Goal: Task Accomplishment & Management: Use online tool/utility

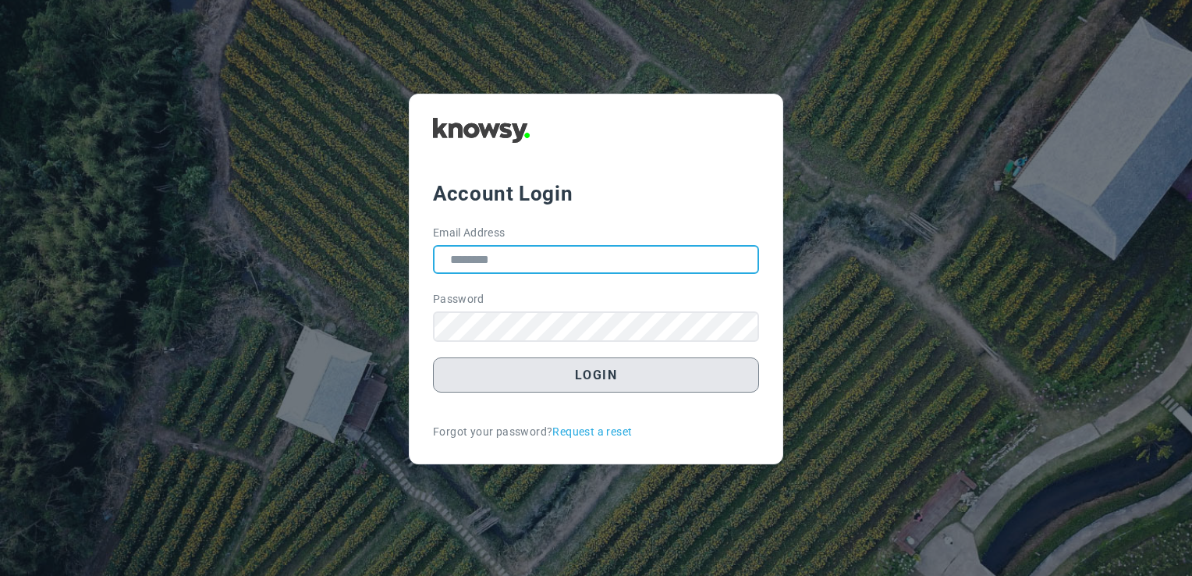
type input "**********"
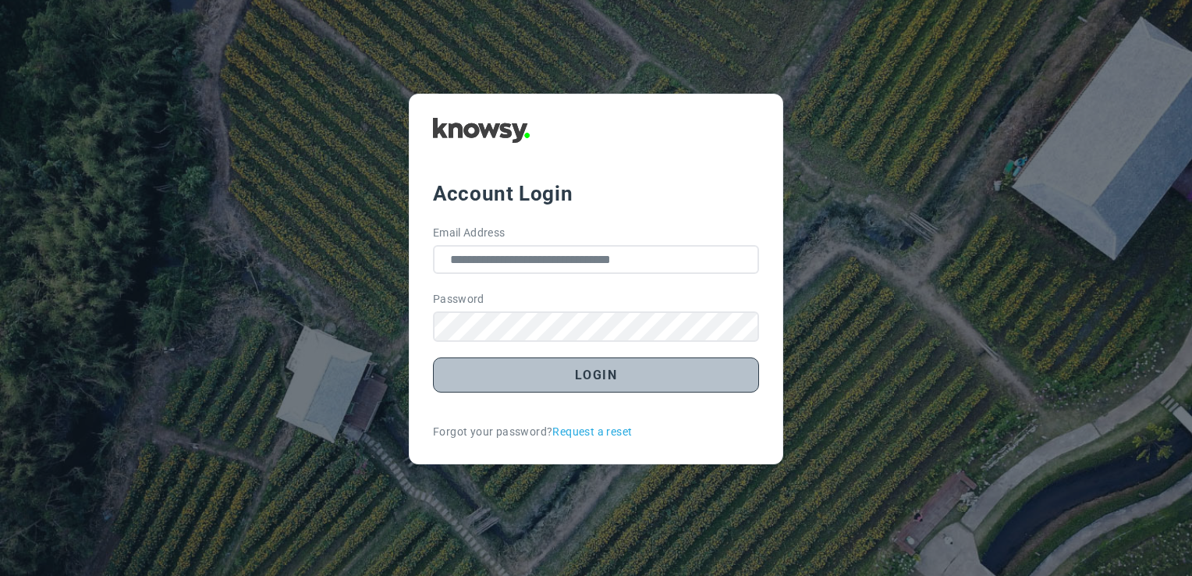
click at [608, 389] on button "Login" at bounding box center [596, 374] width 326 height 35
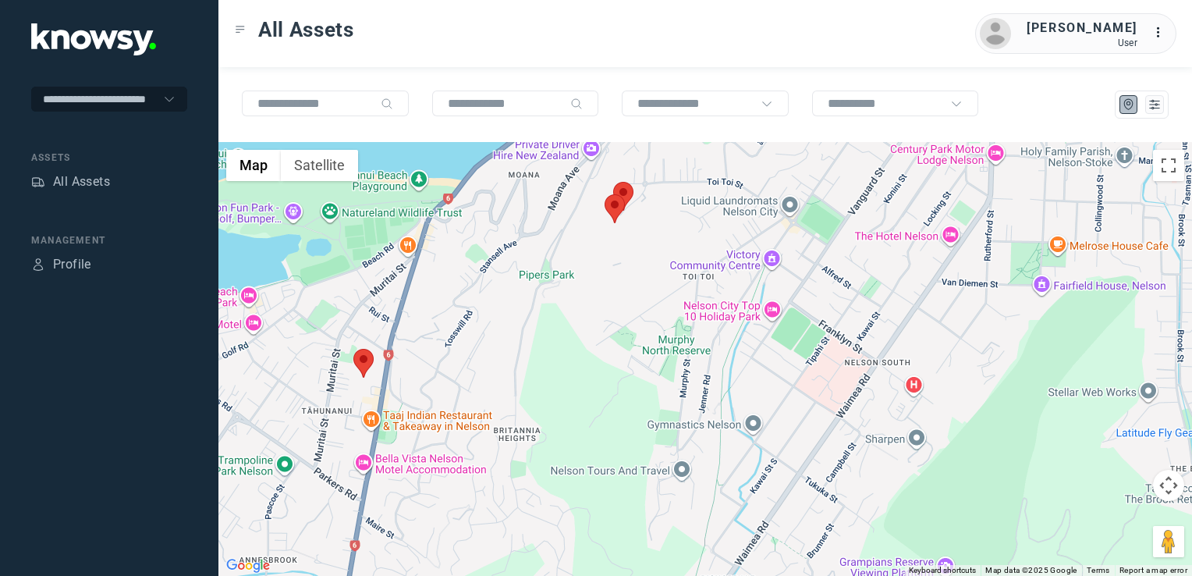
click at [623, 209] on img at bounding box center [615, 208] width 20 height 29
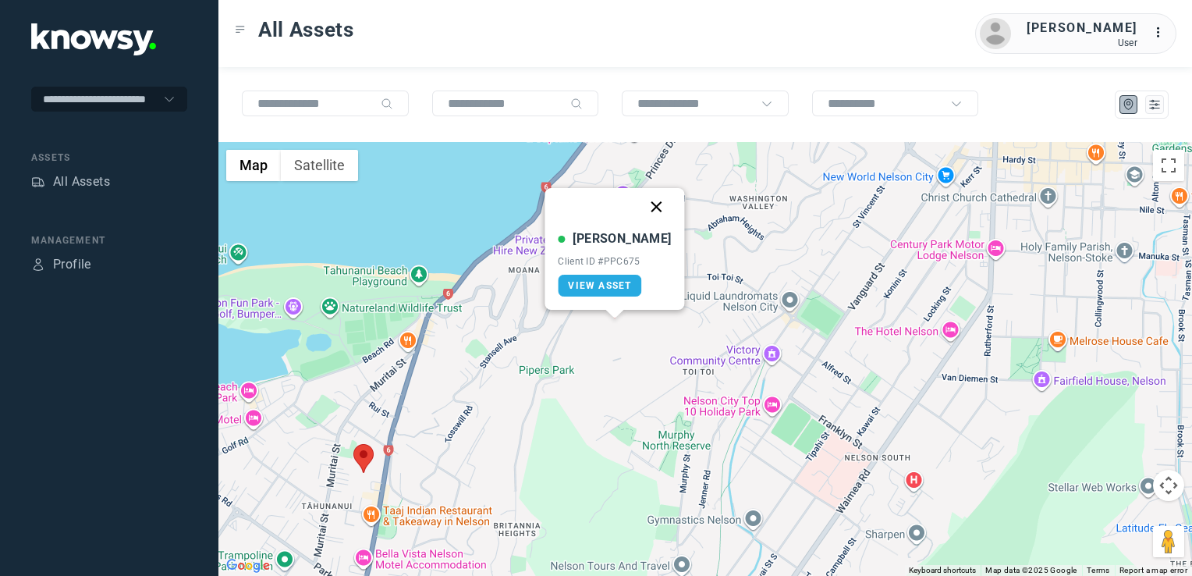
click at [640, 206] on button "Close" at bounding box center [656, 206] width 37 height 37
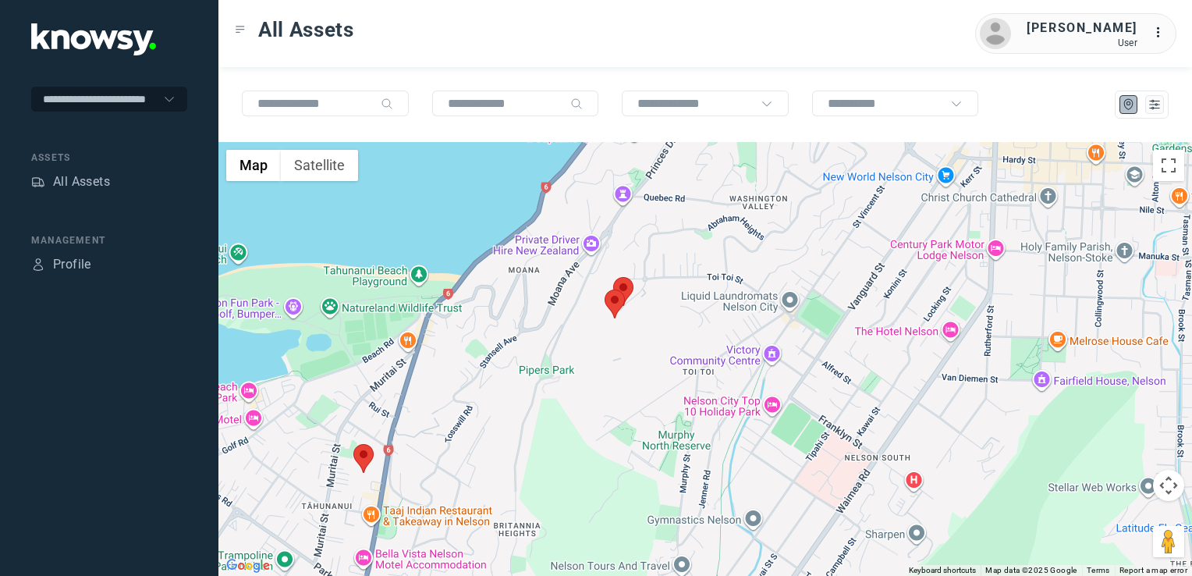
click at [625, 285] on img at bounding box center [623, 291] width 20 height 29
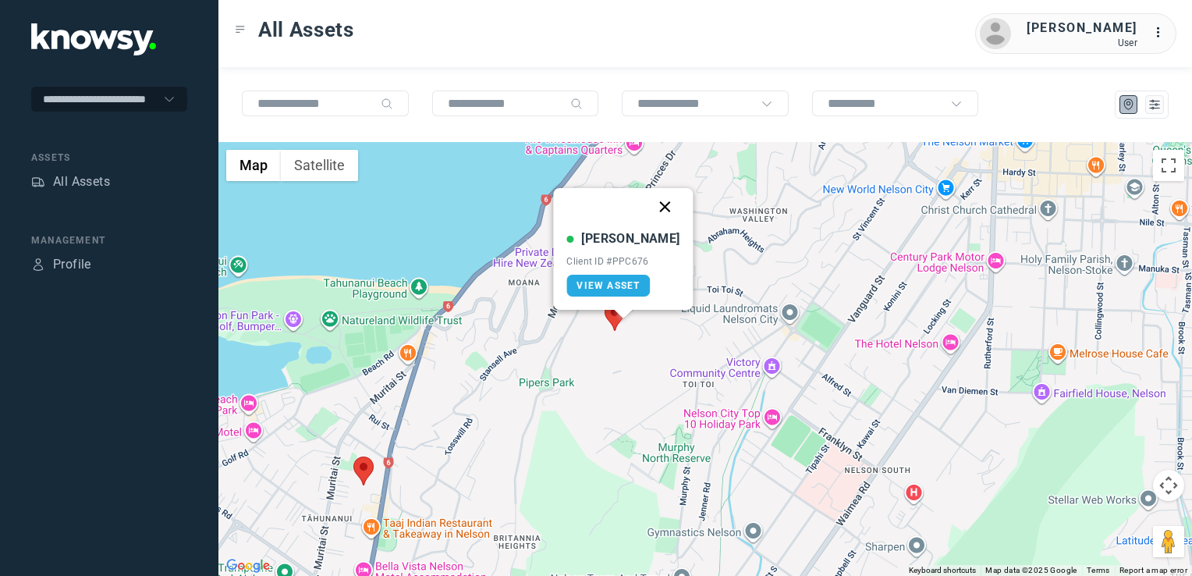
click at [647, 211] on button "Close" at bounding box center [665, 206] width 37 height 37
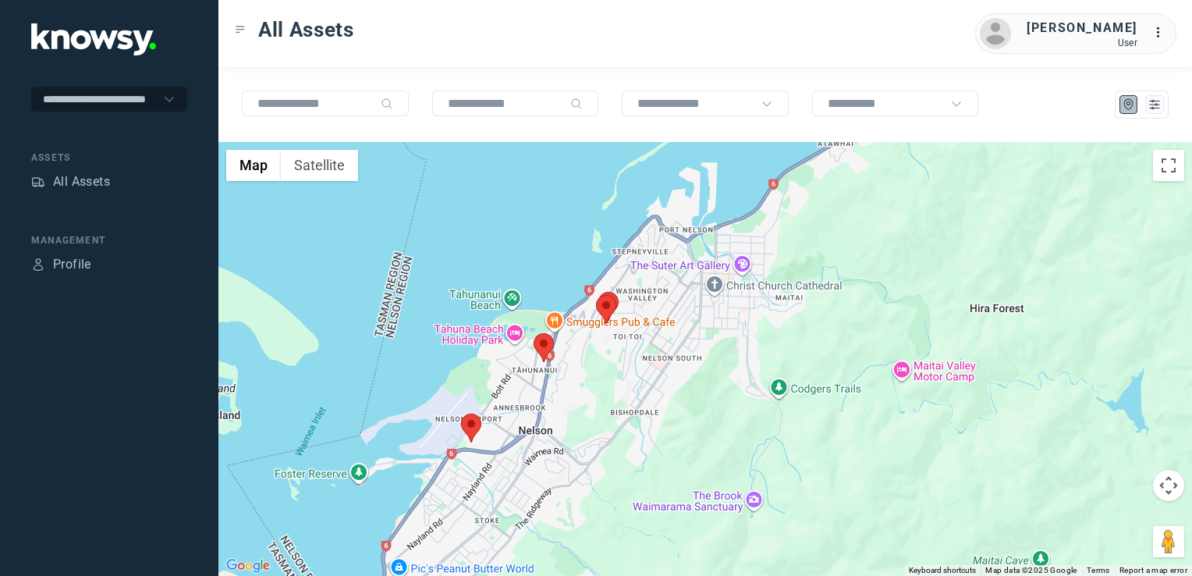
drag, startPoint x: 554, startPoint y: 394, endPoint x: 599, endPoint y: 360, distance: 56.3
click at [598, 360] on div "To navigate, press the arrow keys." at bounding box center [705, 359] width 974 height 434
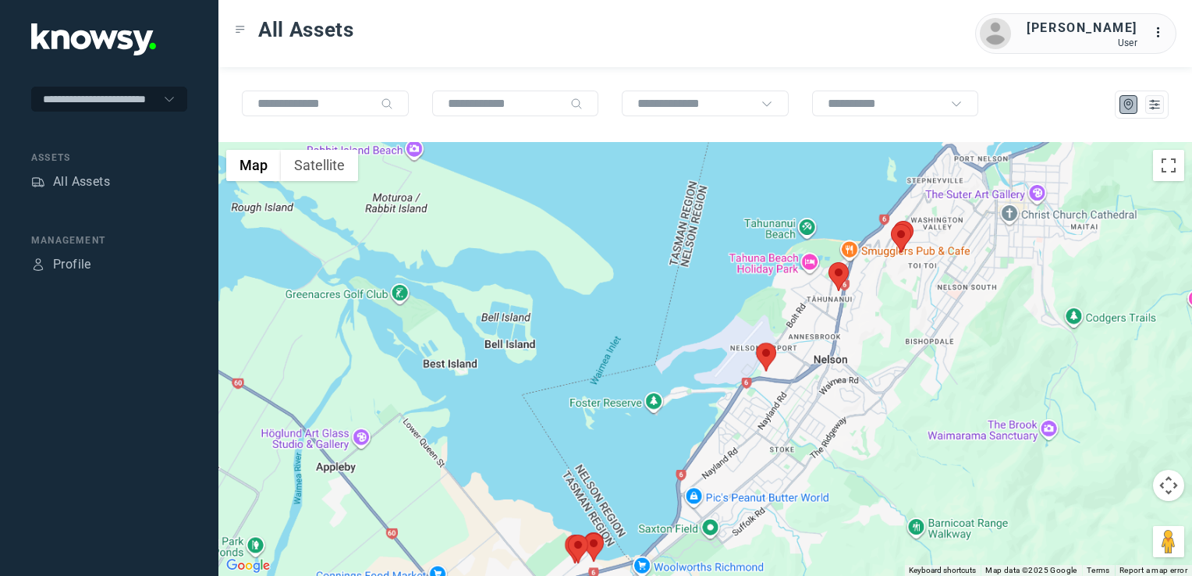
drag, startPoint x: 849, startPoint y: 342, endPoint x: 838, endPoint y: 369, distance: 29.4
click at [833, 378] on div at bounding box center [705, 359] width 974 height 434
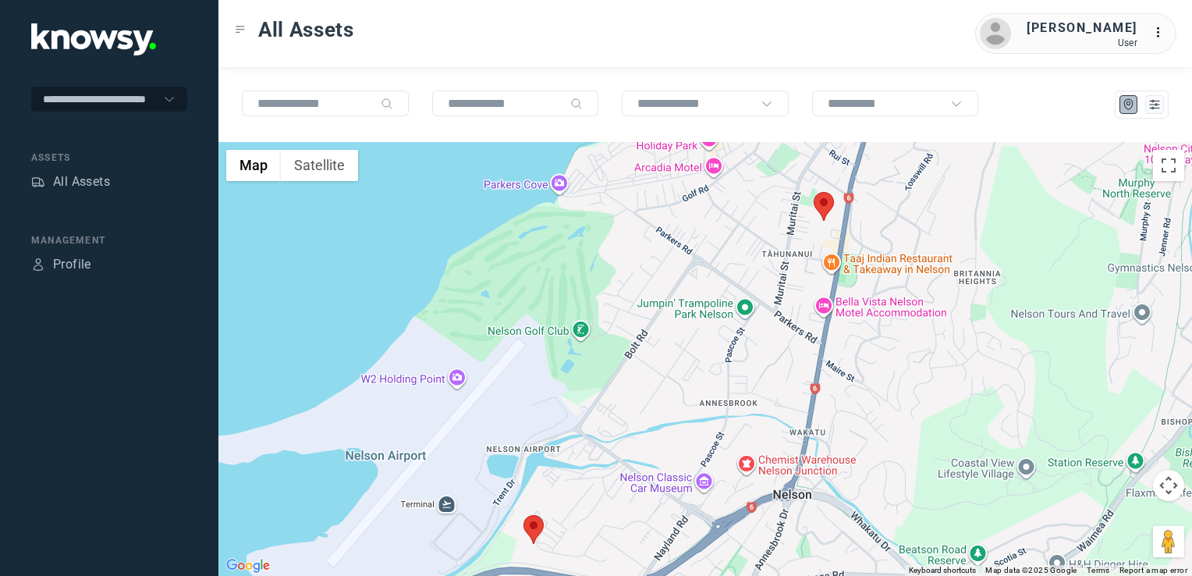
click at [826, 208] on img at bounding box center [824, 206] width 20 height 29
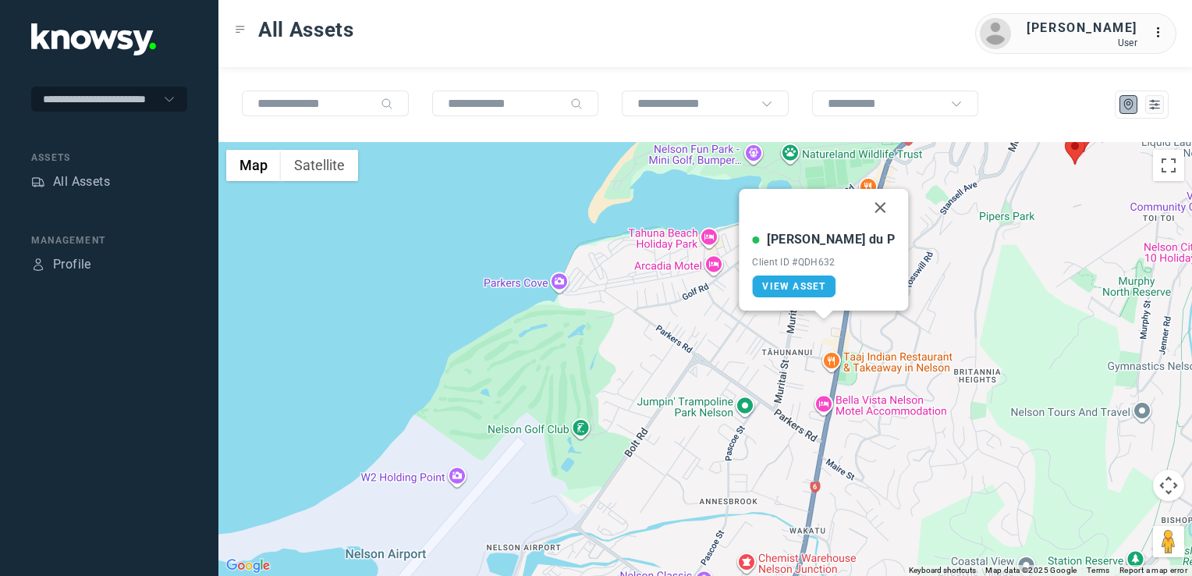
drag, startPoint x: 850, startPoint y: 205, endPoint x: 849, endPoint y: 255, distance: 49.9
click at [862, 205] on button "Close" at bounding box center [880, 207] width 37 height 37
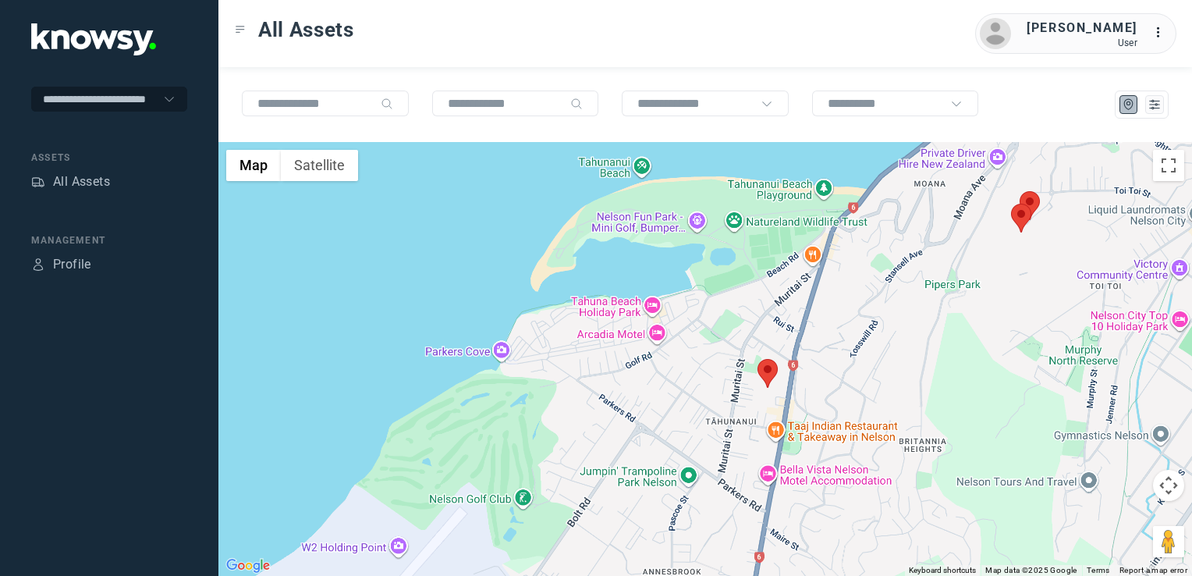
drag, startPoint x: 715, startPoint y: 411, endPoint x: 802, endPoint y: 270, distance: 165.7
click at [793, 282] on div "To navigate, press the arrow keys." at bounding box center [705, 359] width 974 height 434
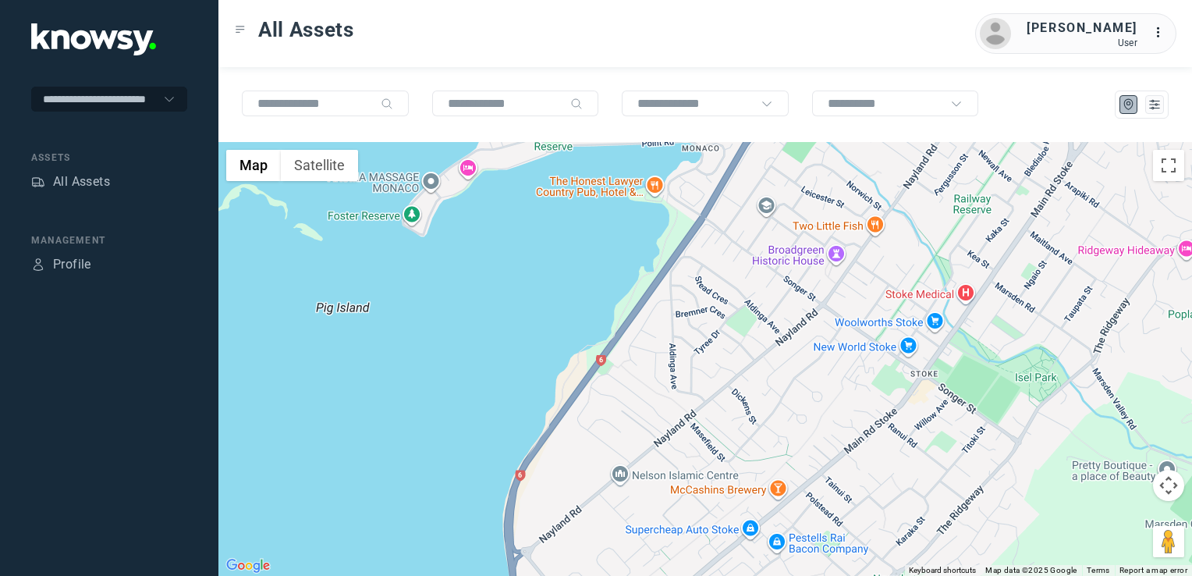
drag, startPoint x: 786, startPoint y: 345, endPoint x: 843, endPoint y: 222, distance: 135.8
click at [842, 222] on div at bounding box center [705, 359] width 974 height 434
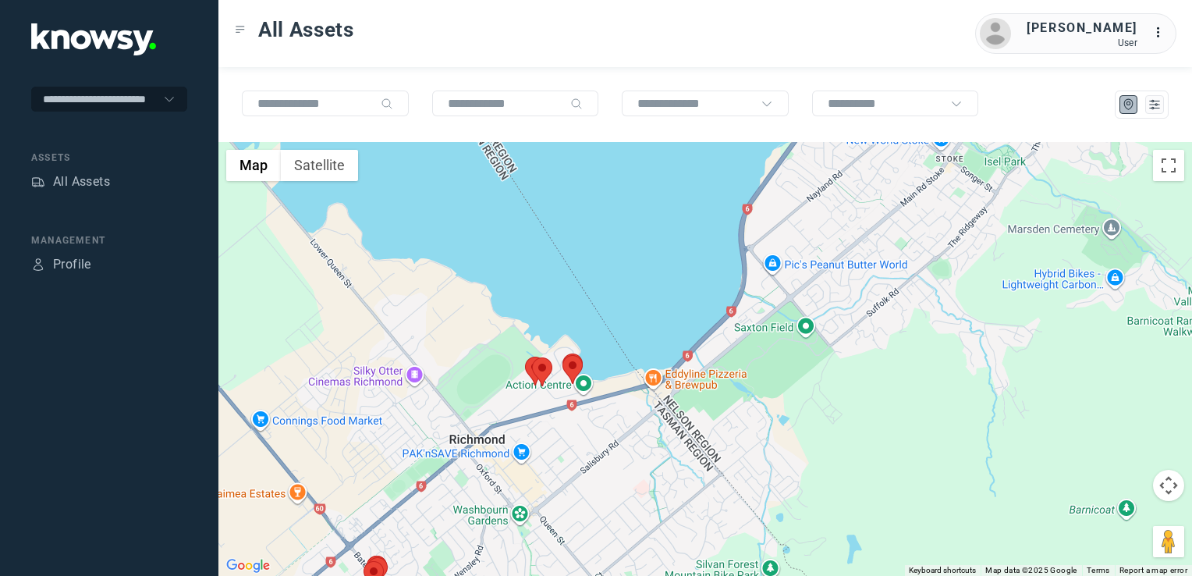
drag, startPoint x: 776, startPoint y: 348, endPoint x: 795, endPoint y: 313, distance: 40.2
click at [795, 314] on div at bounding box center [705, 359] width 974 height 434
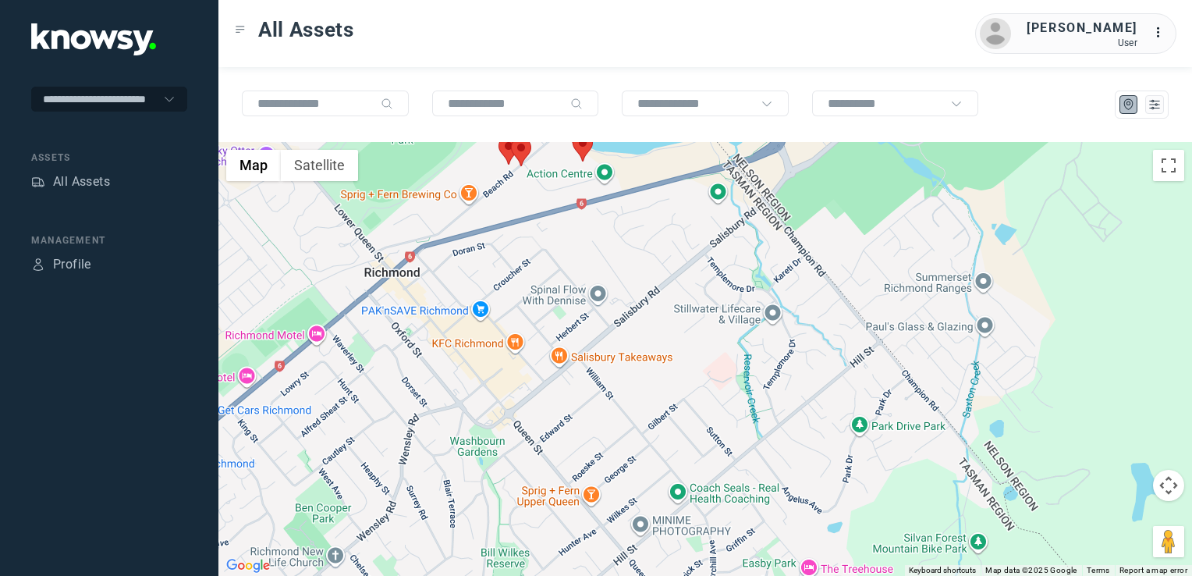
drag, startPoint x: 661, startPoint y: 308, endPoint x: 670, endPoint y: 320, distance: 15.0
click at [668, 317] on div at bounding box center [705, 359] width 974 height 434
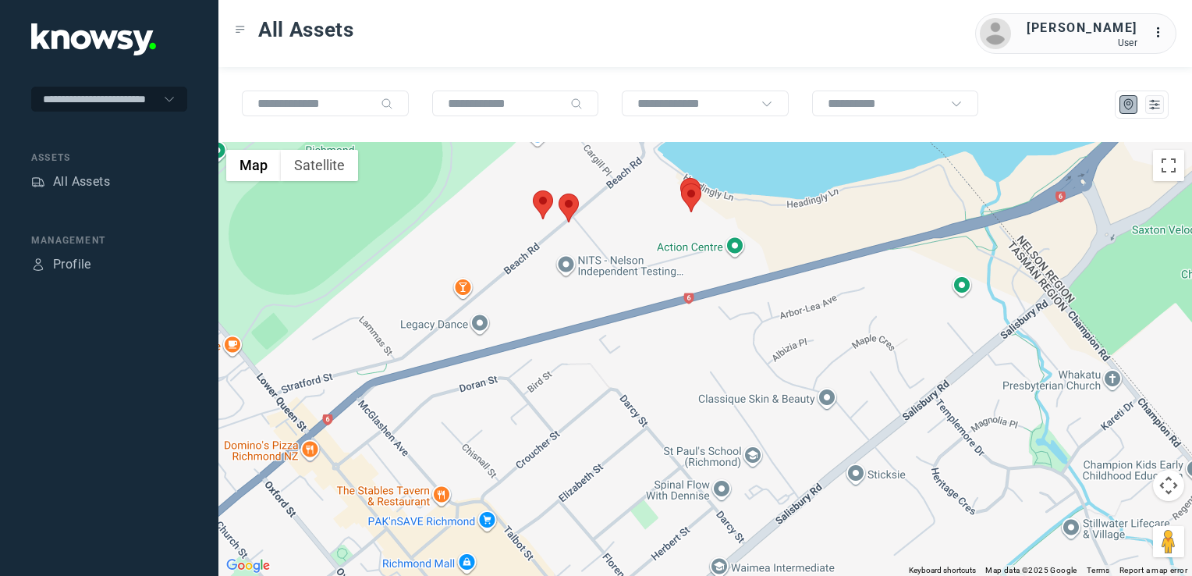
click at [573, 204] on img at bounding box center [569, 208] width 20 height 29
click at [581, 213] on div "To navigate, press the arrow keys." at bounding box center [705, 359] width 974 height 434
click at [566, 210] on img at bounding box center [569, 208] width 20 height 29
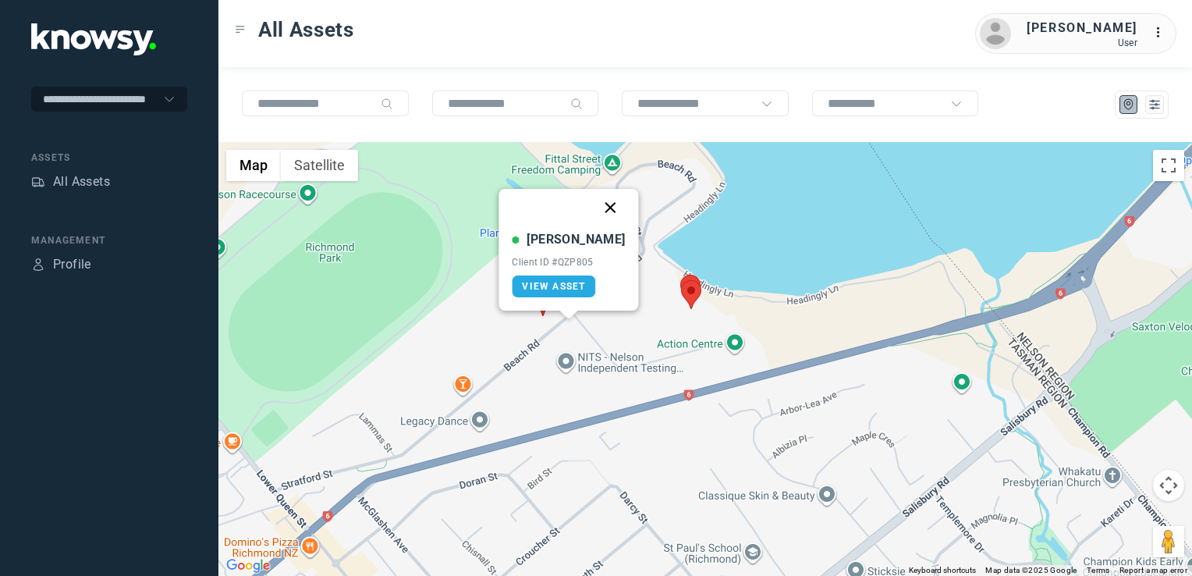
click at [593, 208] on button "Close" at bounding box center [610, 207] width 37 height 37
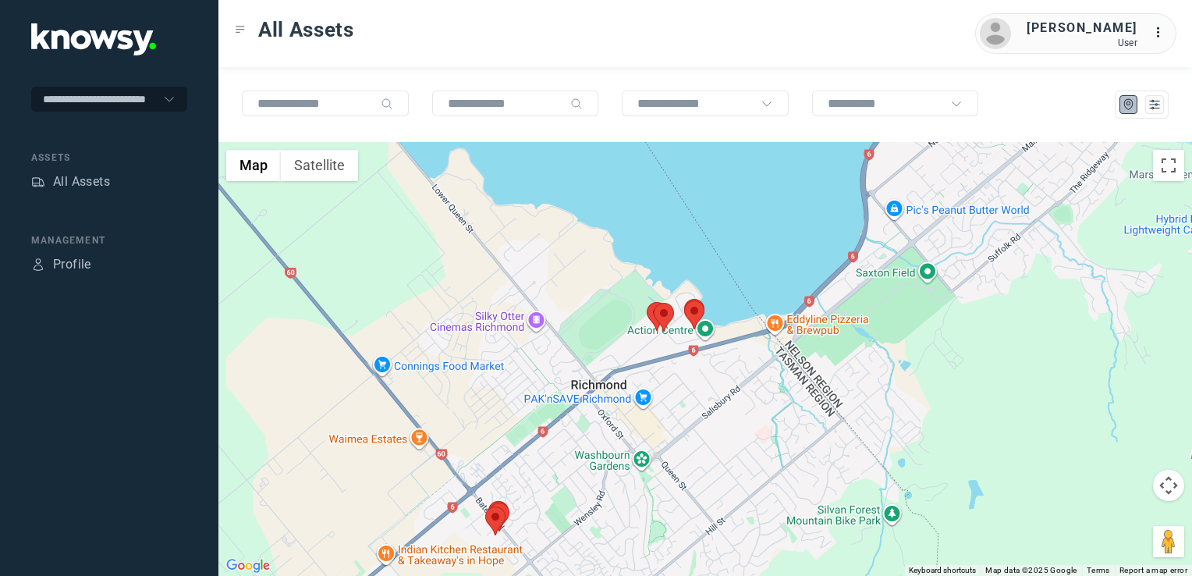
drag, startPoint x: 597, startPoint y: 407, endPoint x: 611, endPoint y: 385, distance: 25.3
click at [609, 389] on div "To navigate, press the arrow keys." at bounding box center [705, 359] width 974 height 434
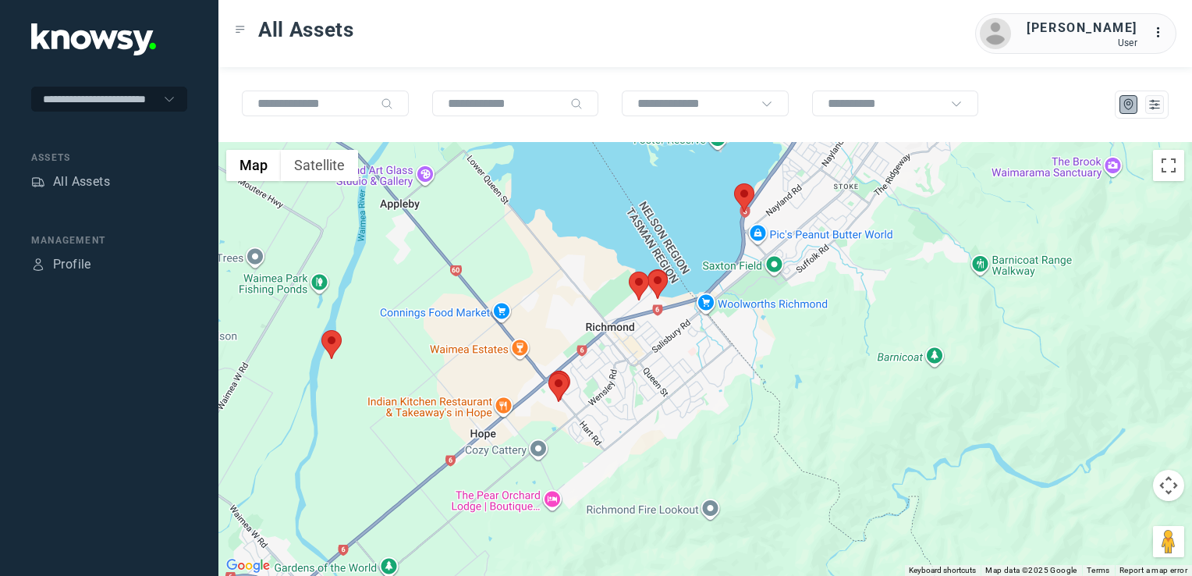
drag, startPoint x: 813, startPoint y: 378, endPoint x: 774, endPoint y: 460, distance: 90.0
click at [774, 460] on div at bounding box center [705, 359] width 974 height 434
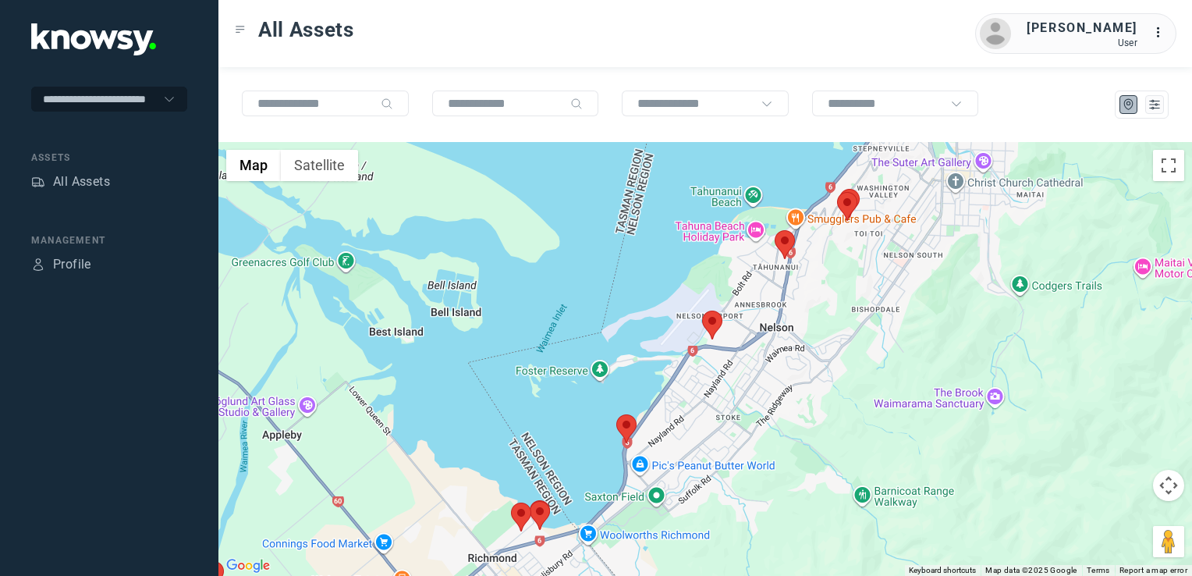
drag, startPoint x: 754, startPoint y: 469, endPoint x: 748, endPoint y: 476, distance: 9.4
click at [748, 476] on div at bounding box center [705, 359] width 974 height 434
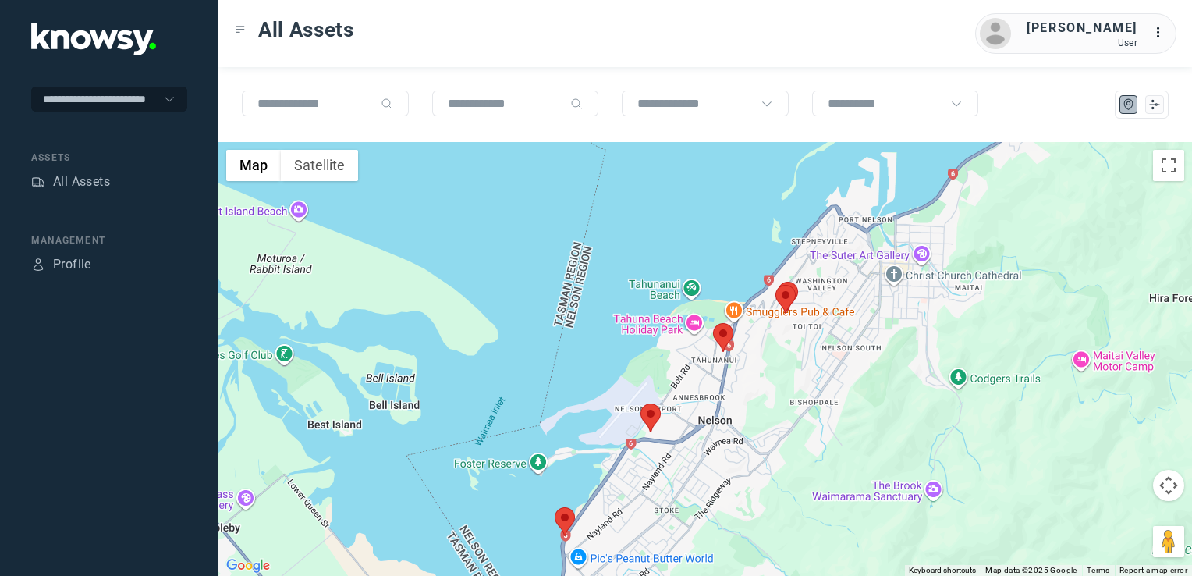
click at [652, 421] on img at bounding box center [651, 417] width 20 height 29
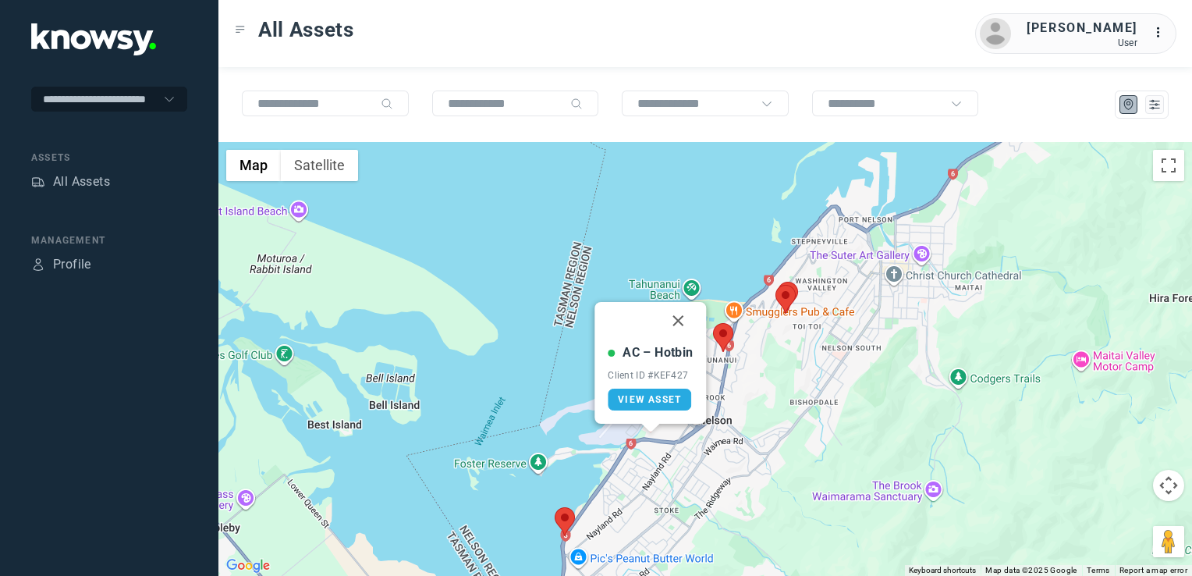
click at [674, 316] on button "Close" at bounding box center [678, 320] width 37 height 37
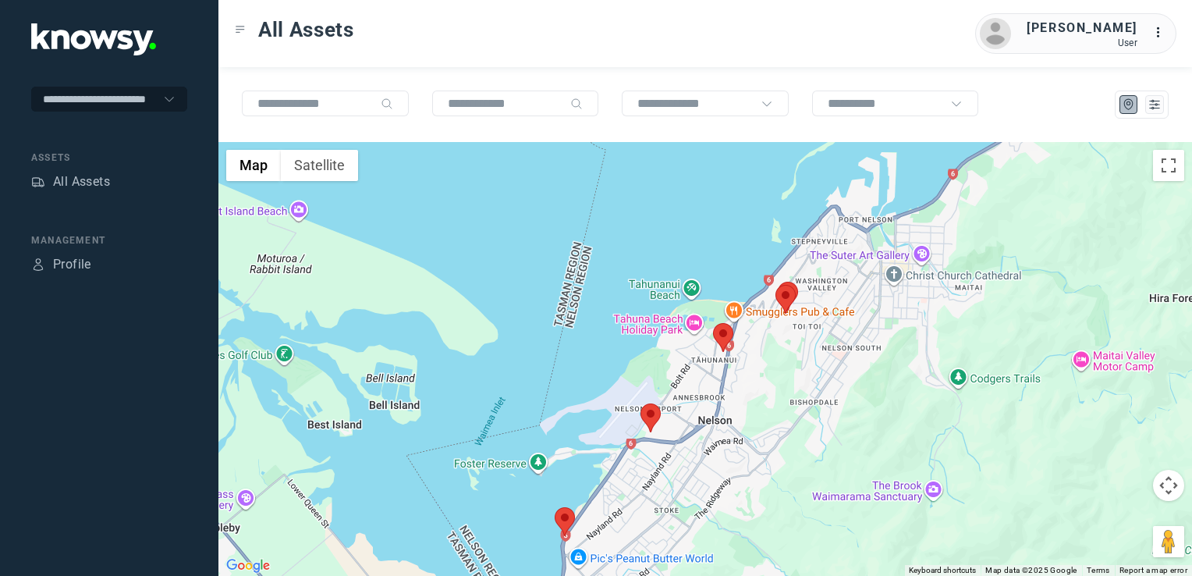
click at [718, 338] on img at bounding box center [723, 337] width 20 height 29
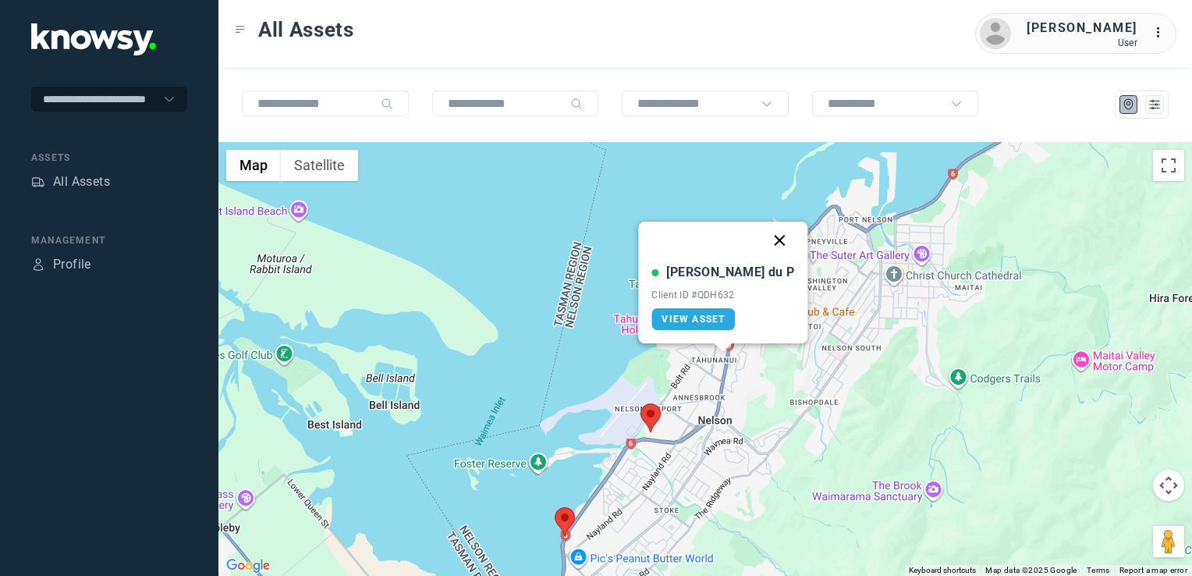
click at [762, 227] on button "Close" at bounding box center [780, 240] width 37 height 37
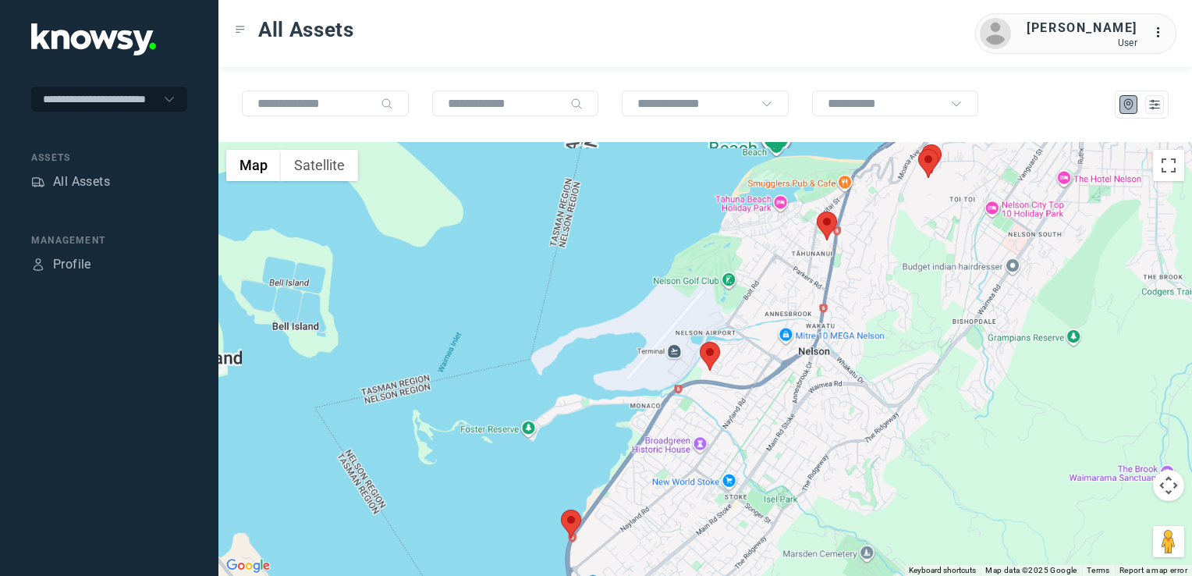
click at [564, 523] on img at bounding box center [571, 524] width 20 height 29
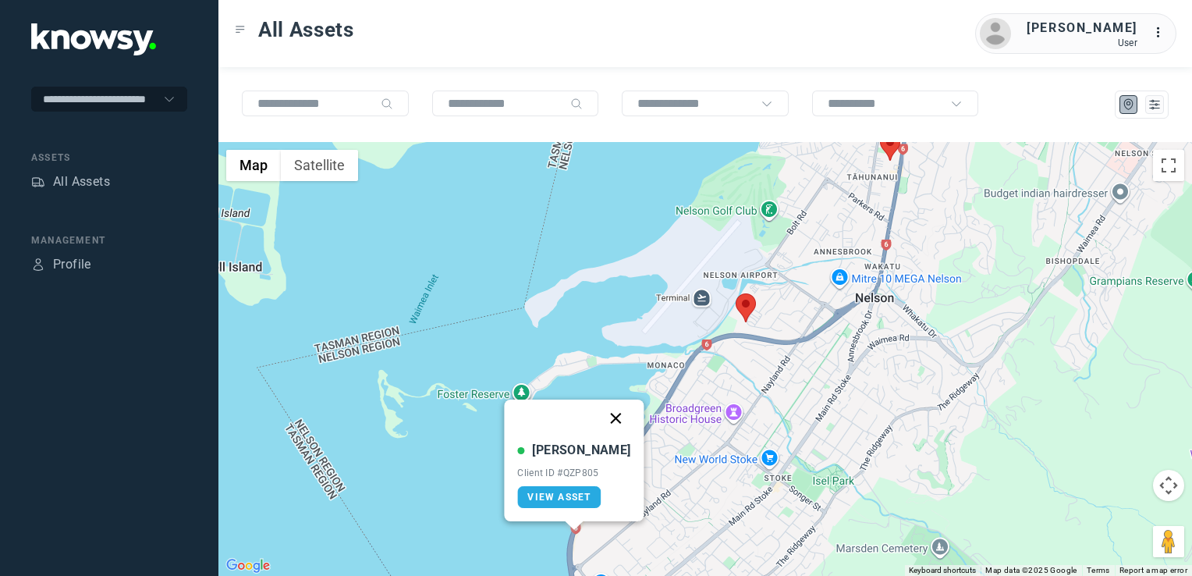
click at [599, 413] on button "Close" at bounding box center [616, 417] width 37 height 37
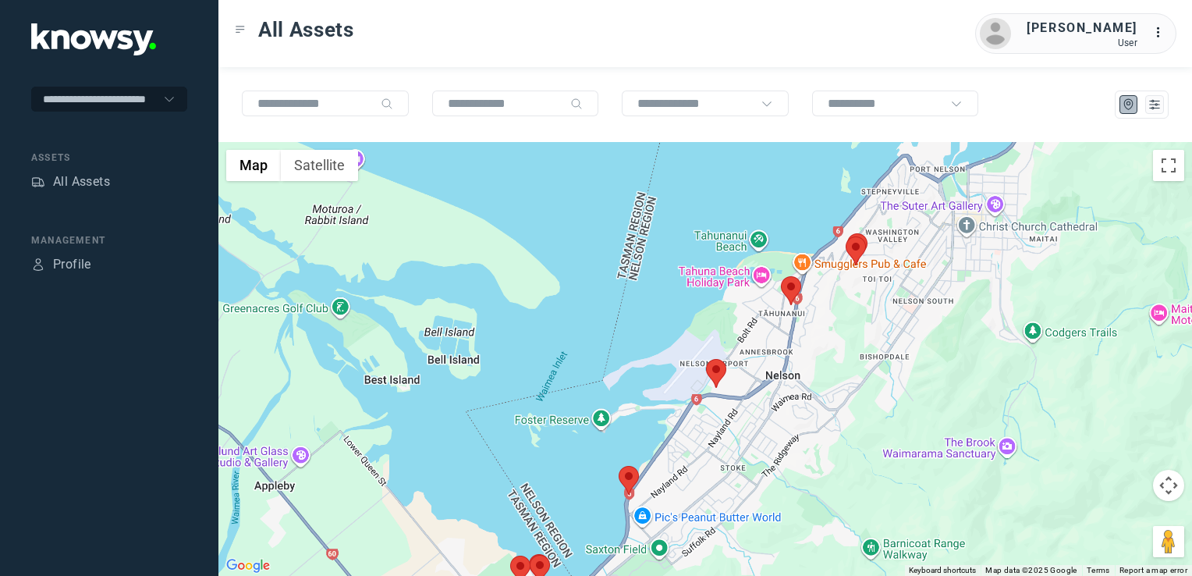
click at [754, 379] on div "To navigate, press the arrow keys." at bounding box center [705, 359] width 974 height 434
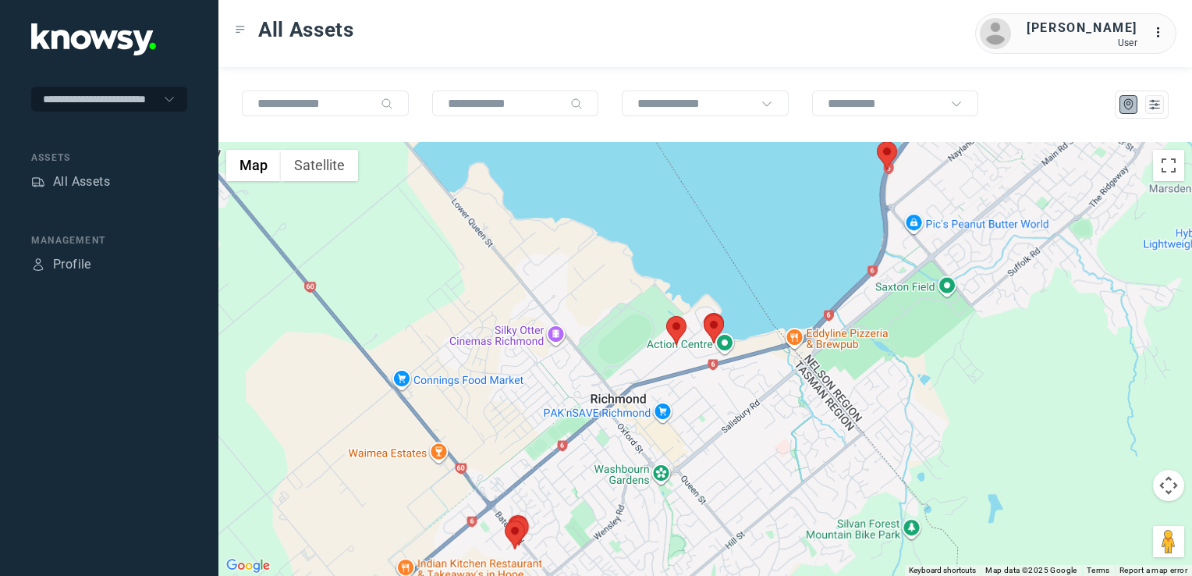
click at [688, 417] on div at bounding box center [705, 359] width 974 height 434
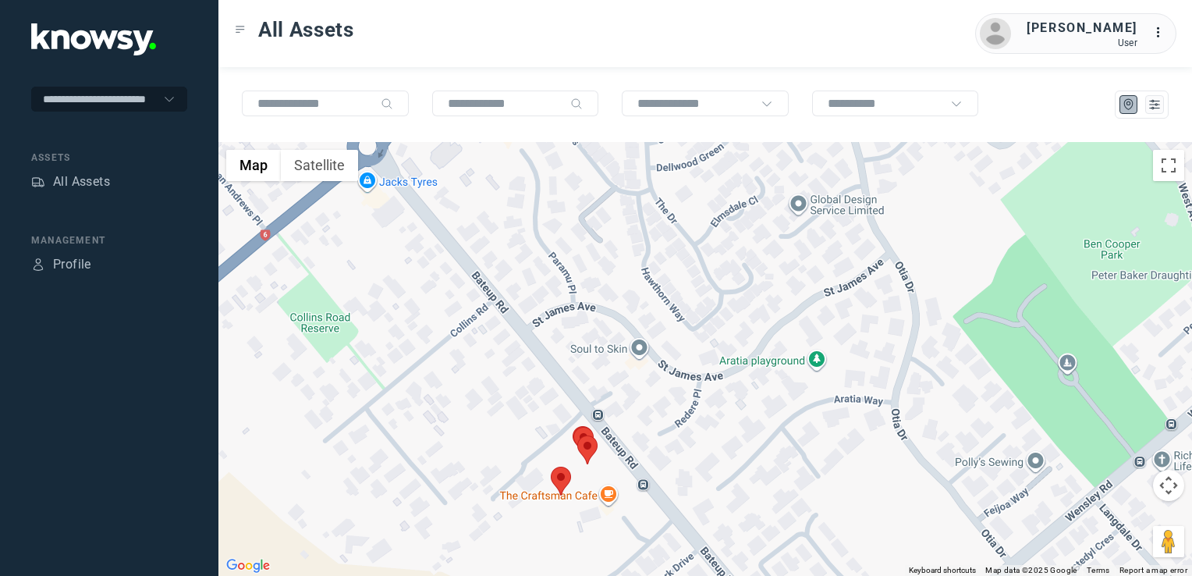
click at [559, 485] on img at bounding box center [561, 481] width 20 height 29
click at [556, 470] on img at bounding box center [561, 481] width 20 height 29
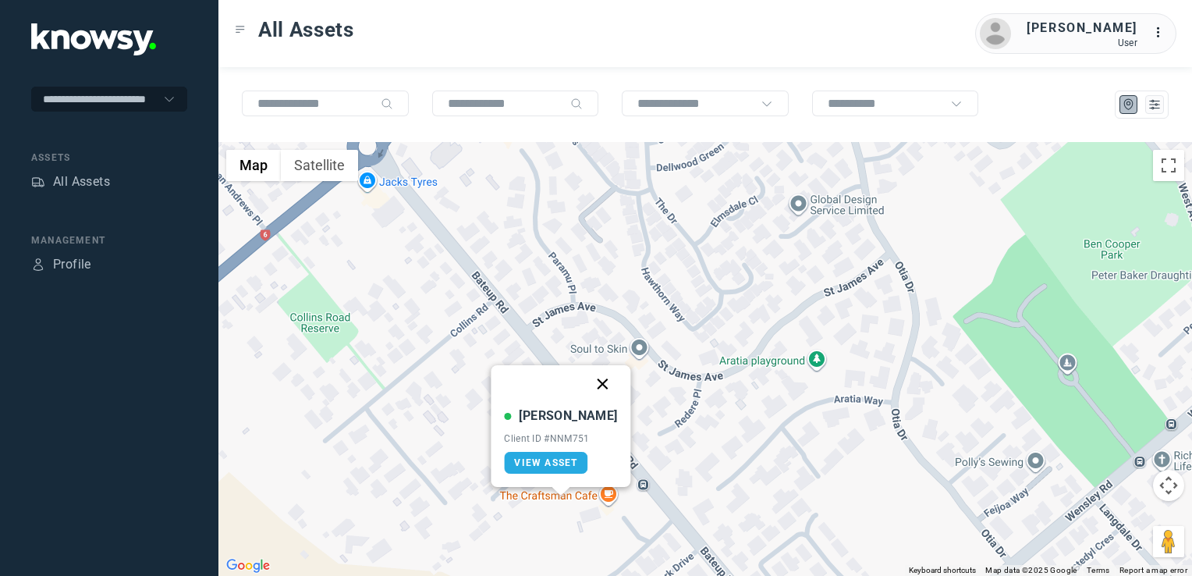
click at [584, 385] on button "Close" at bounding box center [602, 383] width 37 height 37
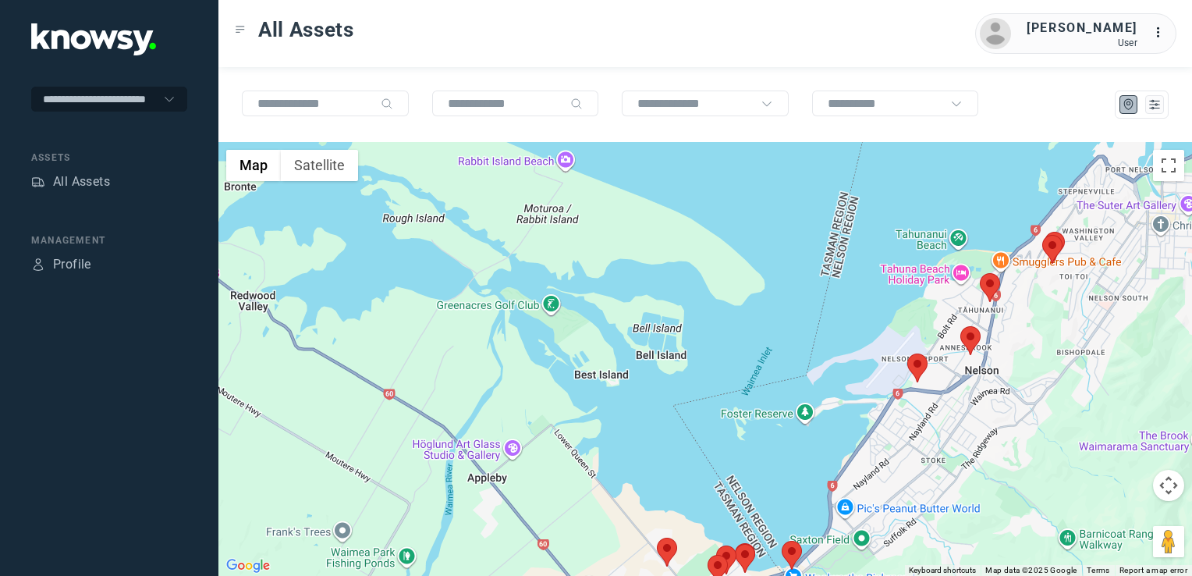
click at [992, 280] on img at bounding box center [990, 287] width 20 height 29
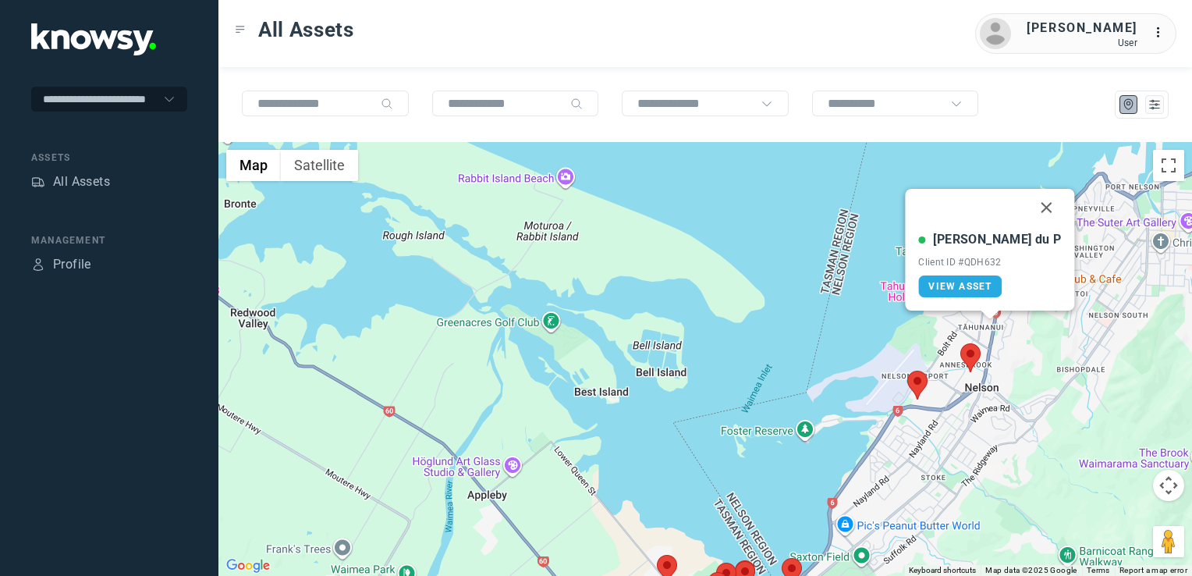
drag, startPoint x: 1014, startPoint y: 193, endPoint x: 1000, endPoint y: 225, distance: 34.9
click at [1028, 193] on button "Close" at bounding box center [1046, 207] width 37 height 37
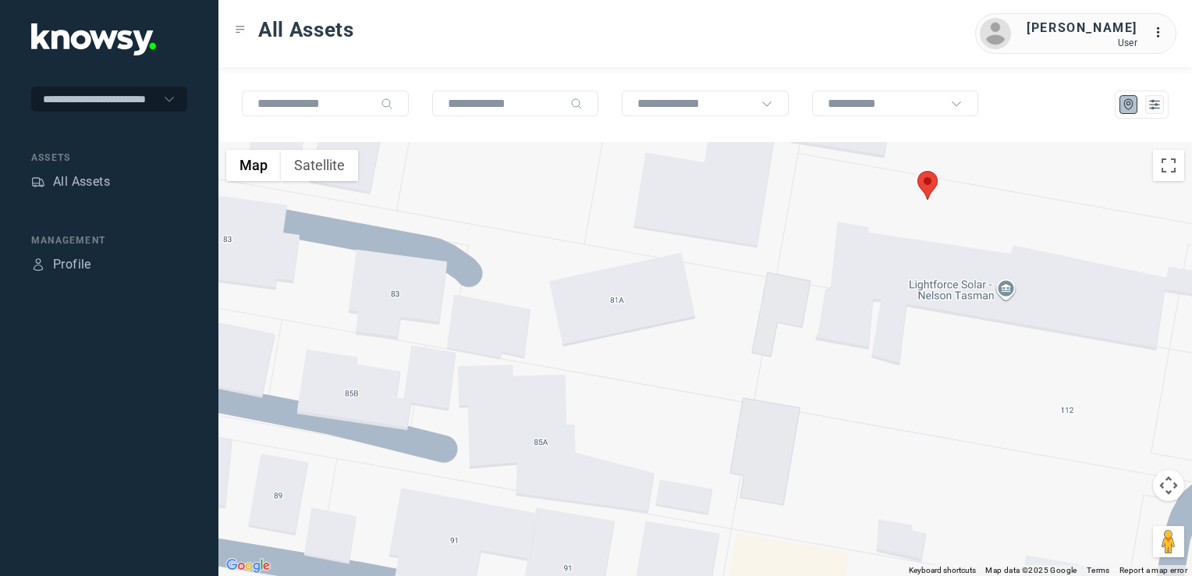
drag, startPoint x: 921, startPoint y: 255, endPoint x: 910, endPoint y: 363, distance: 108.2
click at [908, 369] on div "To navigate, press the arrow keys." at bounding box center [705, 359] width 974 height 434
